Goal: Task Accomplishment & Management: Manage account settings

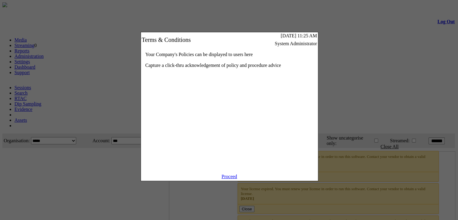
click at [227, 179] on link "Proceed" at bounding box center [230, 176] width 16 height 5
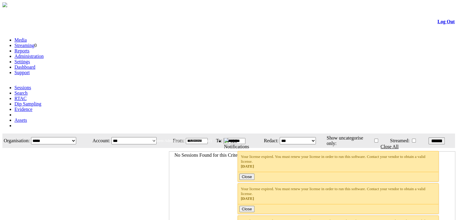
click at [30, 59] on link "Settings" at bounding box center [22, 61] width 16 height 5
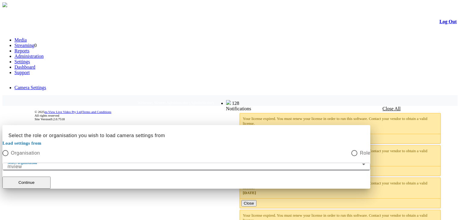
click at [177, 163] on div "mview" at bounding box center [185, 166] width 355 height 7
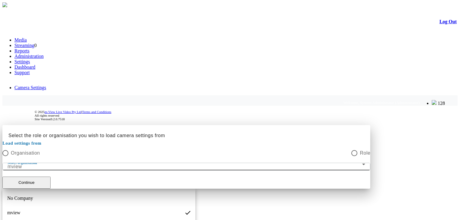
click at [177, 189] on div at bounding box center [229, 189] width 455 height 0
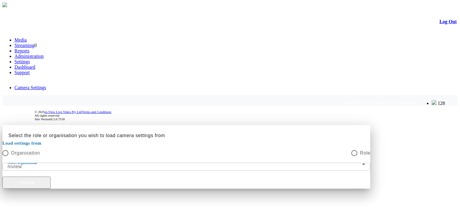
click at [51, 177] on button "Continue" at bounding box center [26, 183] width 48 height 12
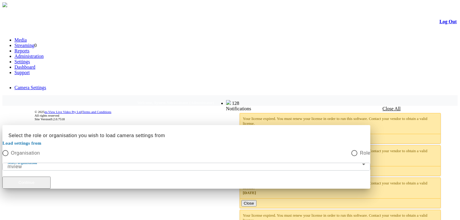
click at [51, 177] on button "Continue" at bounding box center [26, 183] width 48 height 12
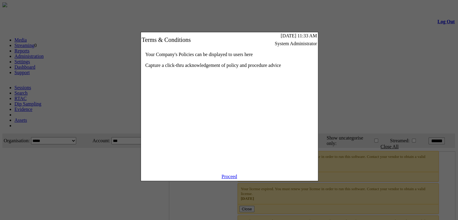
click at [230, 179] on link "Proceed" at bounding box center [230, 176] width 16 height 5
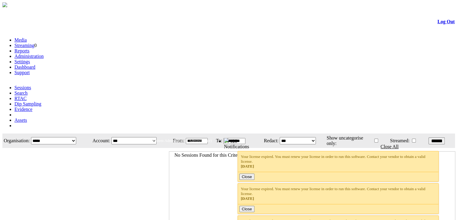
click at [30, 59] on link "Settings" at bounding box center [22, 61] width 16 height 5
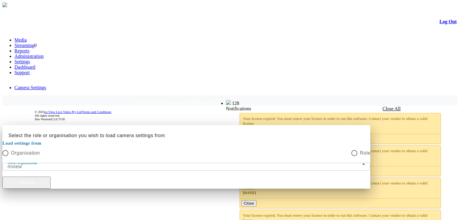
click at [51, 177] on button "Continue" at bounding box center [26, 183] width 48 height 12
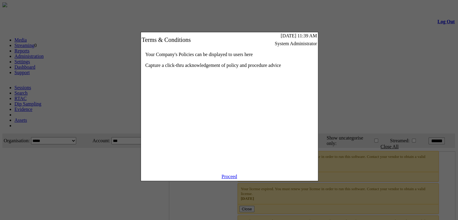
click at [151, 128] on div "Your Company's Policies can be displayed to users here Capture a click-thru ack…" at bounding box center [229, 110] width 177 height 127
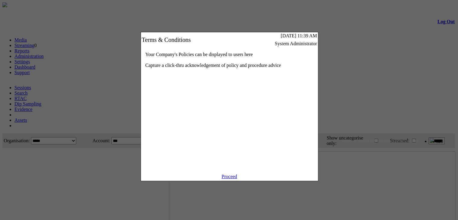
click at [226, 179] on link "Proceed" at bounding box center [230, 176] width 16 height 5
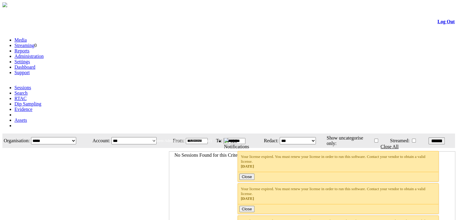
click at [30, 59] on link "Settings" at bounding box center [22, 61] width 16 height 5
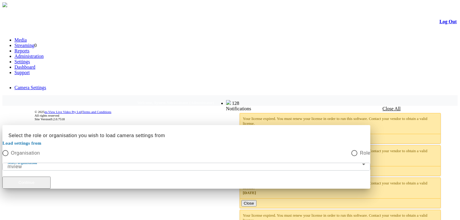
click at [51, 177] on button "Continue" at bounding box center [26, 183] width 48 height 12
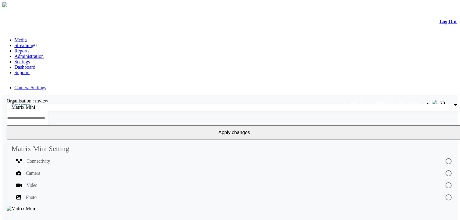
click at [118, 98] on div "Organisation : mview" at bounding box center [234, 100] width 464 height 5
click at [444, 23] on link "Log Out" at bounding box center [448, 21] width 17 height 5
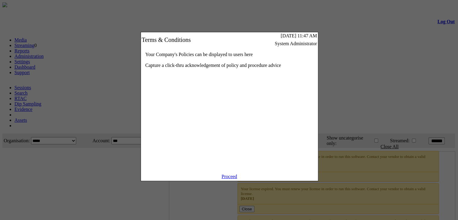
click at [234, 179] on link "Proceed" at bounding box center [230, 176] width 16 height 5
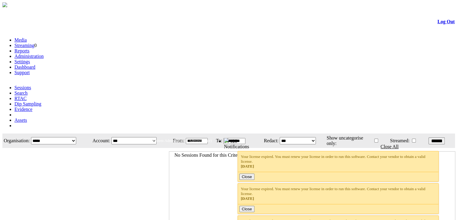
click at [30, 59] on link "Settings" at bounding box center [22, 61] width 16 height 5
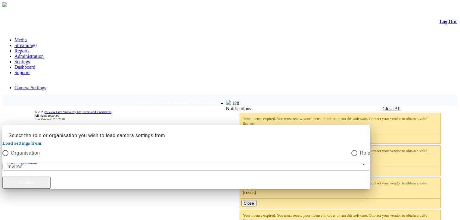
click at [51, 177] on button "Continue" at bounding box center [26, 183] width 48 height 12
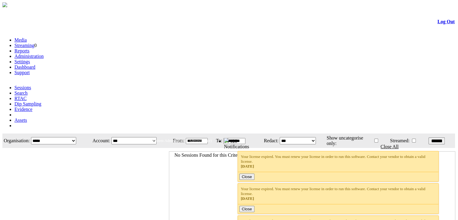
click at [441, 24] on link "Log Out" at bounding box center [446, 21] width 17 height 5
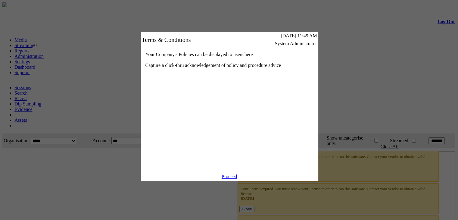
click at [236, 179] on link "Proceed" at bounding box center [230, 176] width 16 height 5
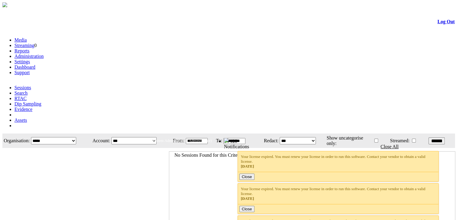
click at [30, 59] on link "Settings" at bounding box center [22, 61] width 16 height 5
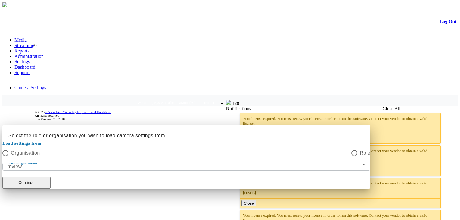
click at [51, 177] on button "Continue" at bounding box center [26, 183] width 48 height 12
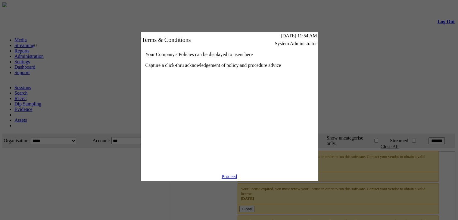
click at [242, 181] on div "Proceed" at bounding box center [229, 177] width 177 height 7
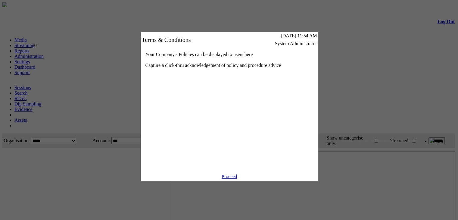
click at [236, 179] on link "Proceed" at bounding box center [230, 176] width 16 height 5
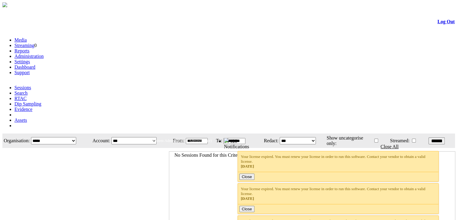
click at [30, 59] on link "Settings" at bounding box center [22, 61] width 16 height 5
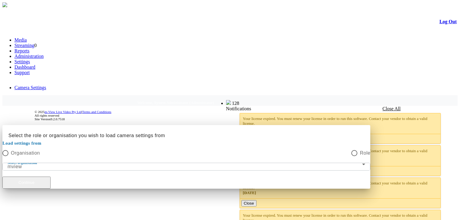
click at [51, 177] on button "Continue" at bounding box center [26, 183] width 48 height 12
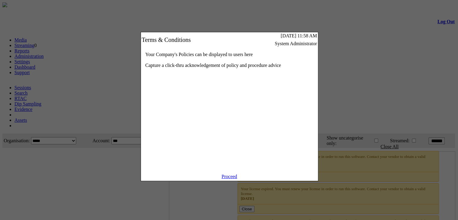
click at [223, 179] on link "Proceed" at bounding box center [230, 176] width 16 height 5
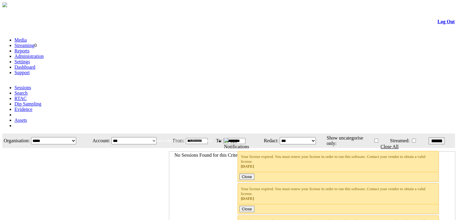
click at [30, 59] on link "Settings" at bounding box center [22, 61] width 16 height 5
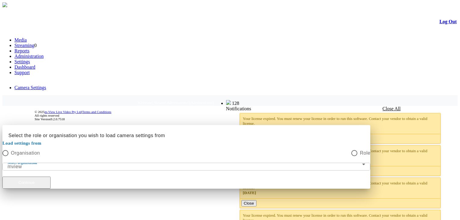
click at [51, 177] on button "Continue" at bounding box center [26, 183] width 48 height 12
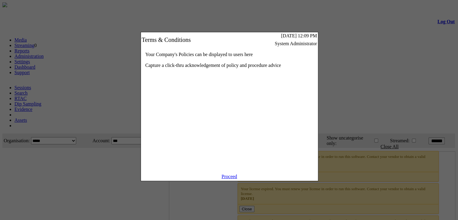
click at [231, 179] on link "Proceed" at bounding box center [230, 176] width 16 height 5
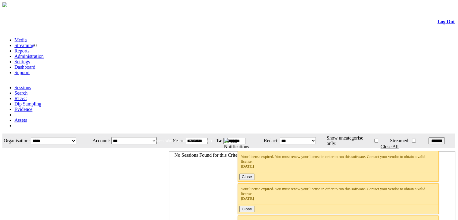
click at [30, 59] on link "Settings" at bounding box center [22, 61] width 16 height 5
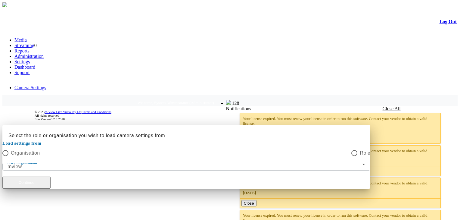
click at [51, 177] on button "Continue" at bounding box center [26, 183] width 48 height 12
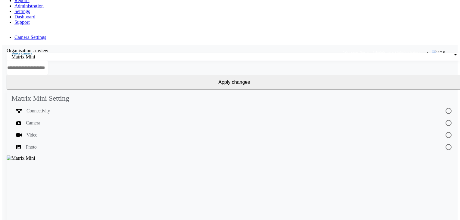
scroll to position [52, 0]
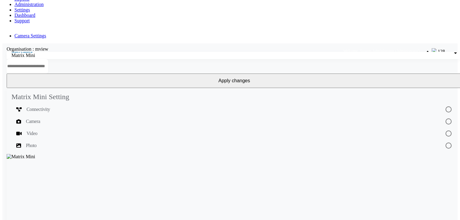
click at [72, 52] on div "Select Camera Matrix Mini" at bounding box center [234, 55] width 446 height 7
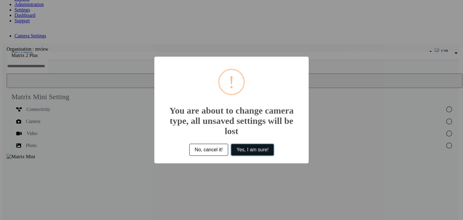
click at [243, 144] on button "Yes, I am sure!" at bounding box center [252, 149] width 42 height 11
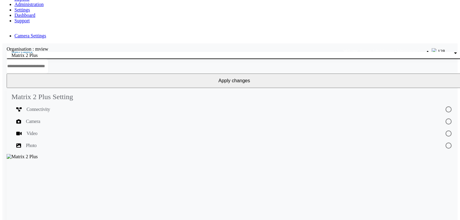
click at [83, 53] on div "Matrix 2 Plus" at bounding box center [232, 55] width 443 height 5
click at [70, 53] on div "Matrix 4G" at bounding box center [232, 55] width 443 height 5
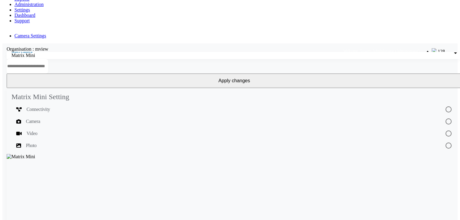
scroll to position [0, 0]
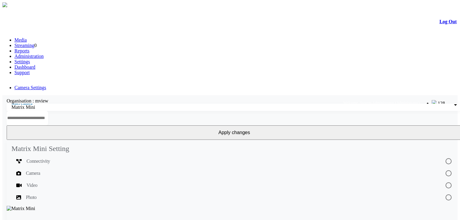
click at [440, 22] on link "Log Out" at bounding box center [448, 21] width 17 height 5
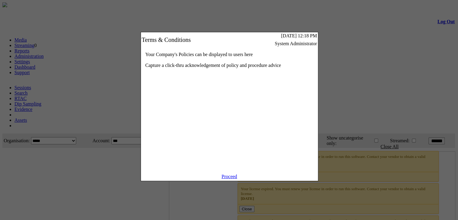
click at [222, 179] on link "Proceed" at bounding box center [230, 176] width 16 height 5
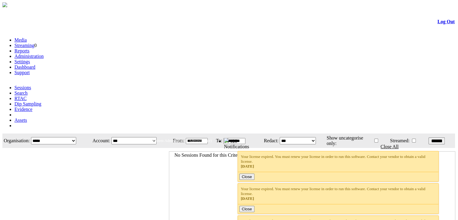
click at [30, 59] on link "Settings" at bounding box center [22, 61] width 16 height 5
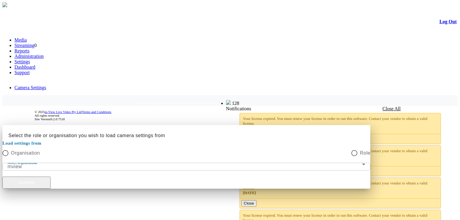
click at [51, 177] on button "Continue" at bounding box center [26, 183] width 48 height 12
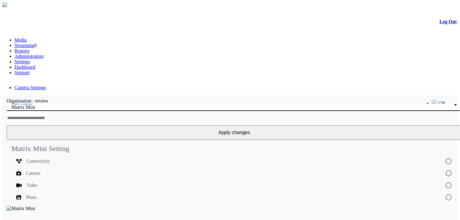
click at [83, 105] on div "Matrix Mini" at bounding box center [232, 107] width 443 height 5
